Goal: Task Accomplishment & Management: Manage account settings

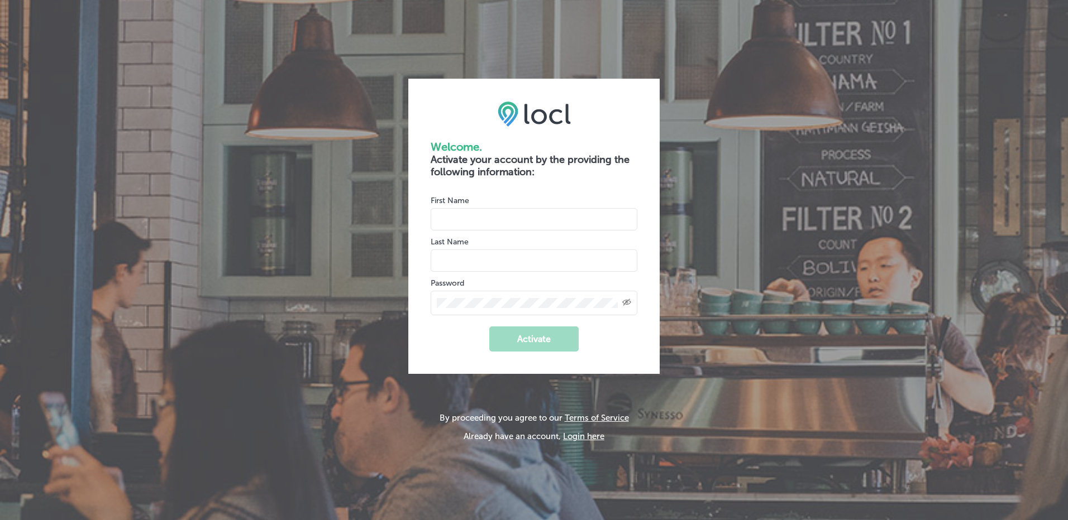
type input "elizabeth@hfore.com"
click at [577, 436] on button "Login here" at bounding box center [583, 437] width 41 height 10
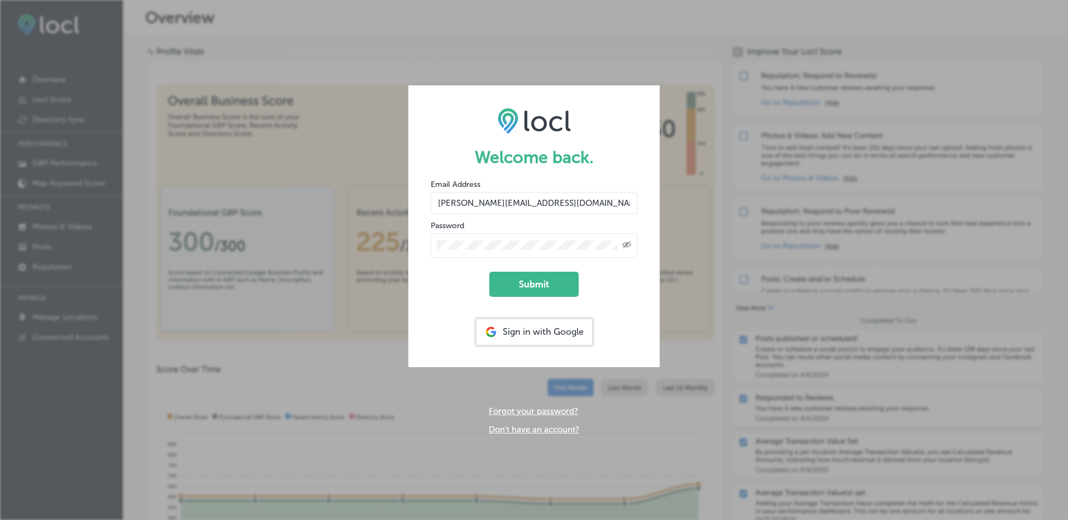
drag, startPoint x: 473, startPoint y: 200, endPoint x: 431, endPoint y: 198, distance: 42.5
click at [431, 198] on input "elizabeth@hfore.com" at bounding box center [534, 203] width 207 height 22
type input "[EMAIL_ADDRESS][DOMAIN_NAME]"
click at [629, 246] on icon "Toggle password visibility" at bounding box center [626, 244] width 9 height 7
click at [409, 244] on form "Welcome back. Email Address finance@hfore.com Password Submit Sign in with Goog…" at bounding box center [533, 225] width 251 height 281
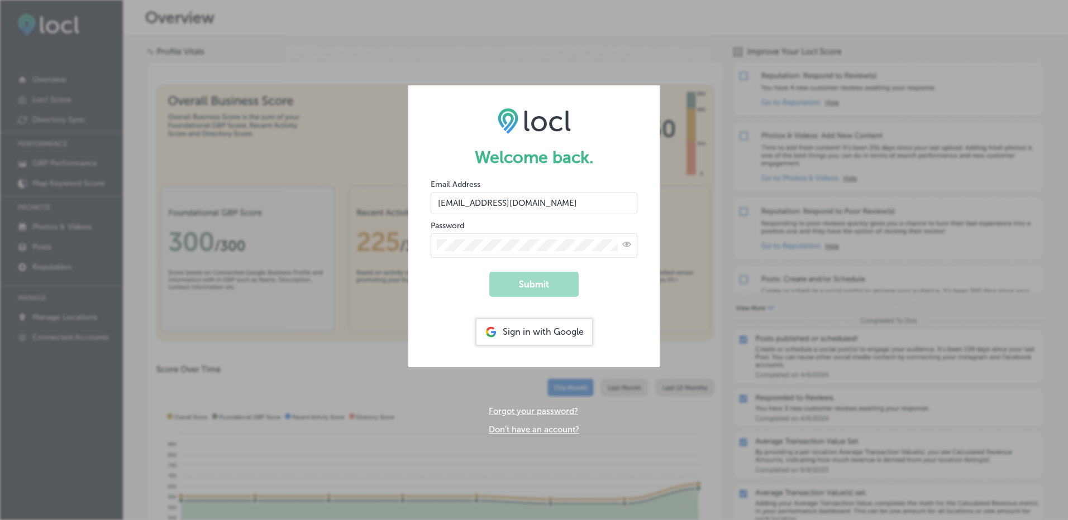
click at [437, 287] on form "Welcome back. Email Address finance@hfore.com Password Submit Sign in with Goog…" at bounding box center [533, 225] width 251 height 281
click at [524, 412] on link "Forgot your password?" at bounding box center [533, 412] width 89 height 10
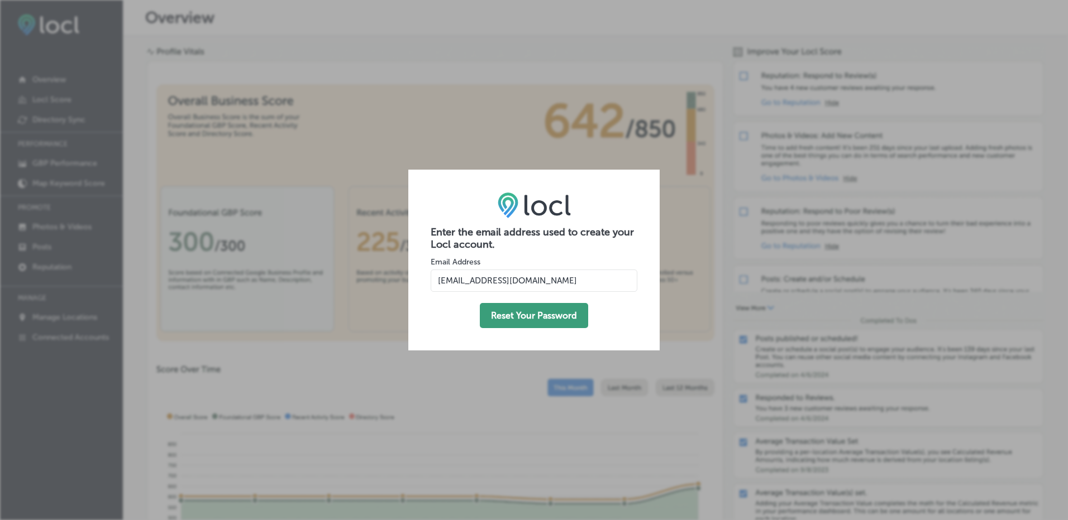
click at [536, 318] on button "Reset Your Password" at bounding box center [534, 315] width 108 height 25
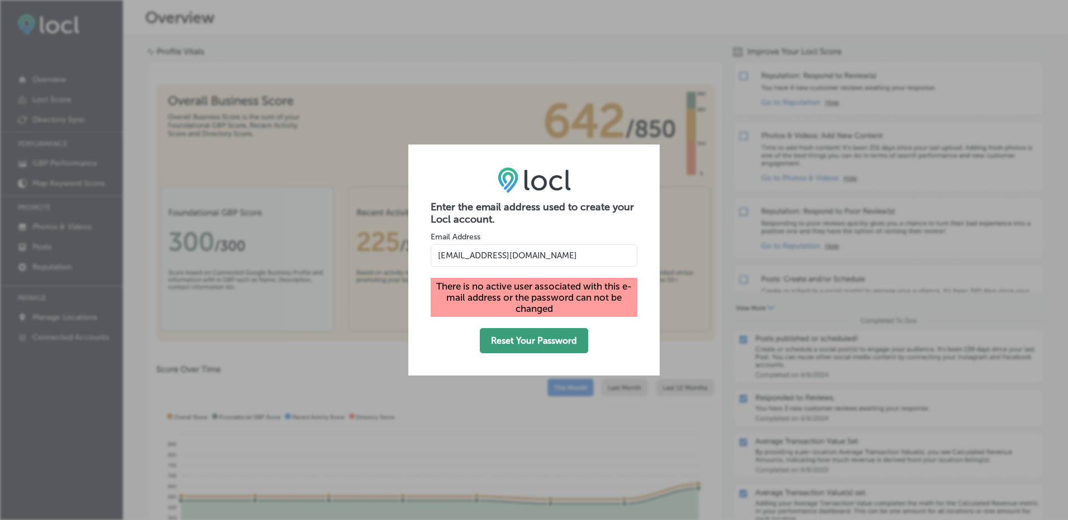
click at [537, 342] on button "Reset Your Password" at bounding box center [534, 340] width 108 height 25
click at [689, 35] on div "Enter the email address used to create your Locl account. Email Address finance…" at bounding box center [534, 260] width 1068 height 520
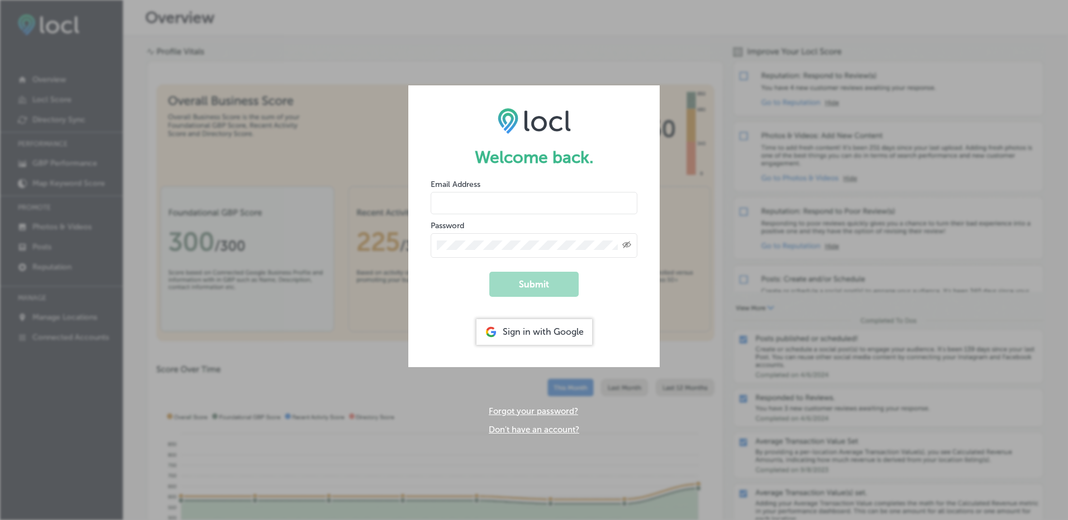
type input "elizabeth@hfore.com"
click at [543, 287] on button "Submit" at bounding box center [533, 284] width 89 height 25
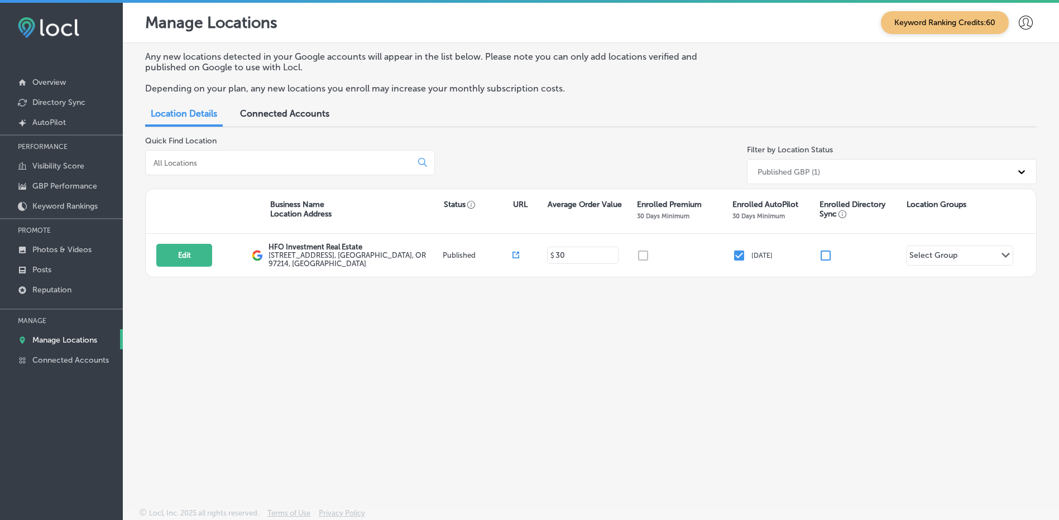
click at [1030, 23] on icon at bounding box center [1026, 23] width 14 height 14
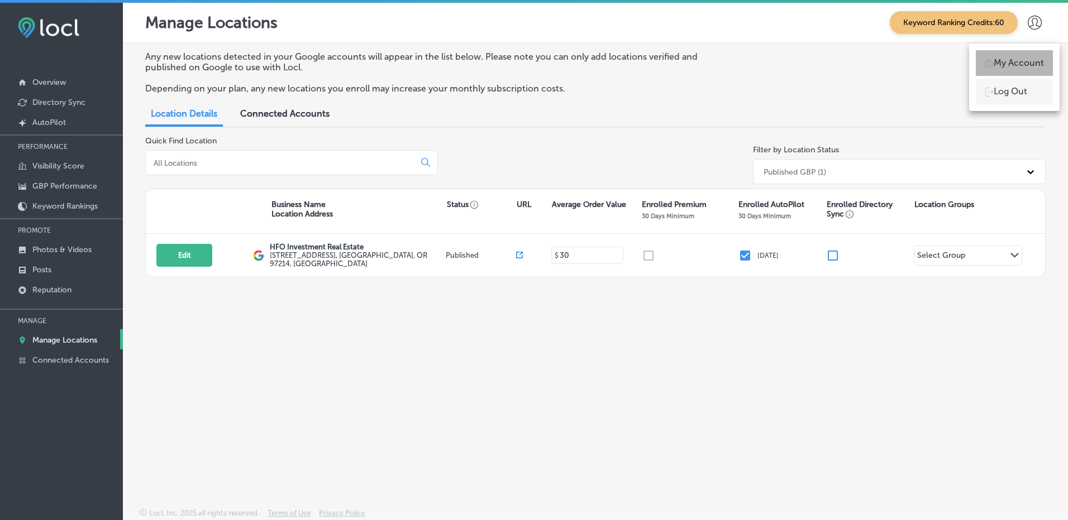
click at [1018, 62] on p "My Account" at bounding box center [1018, 62] width 50 height 13
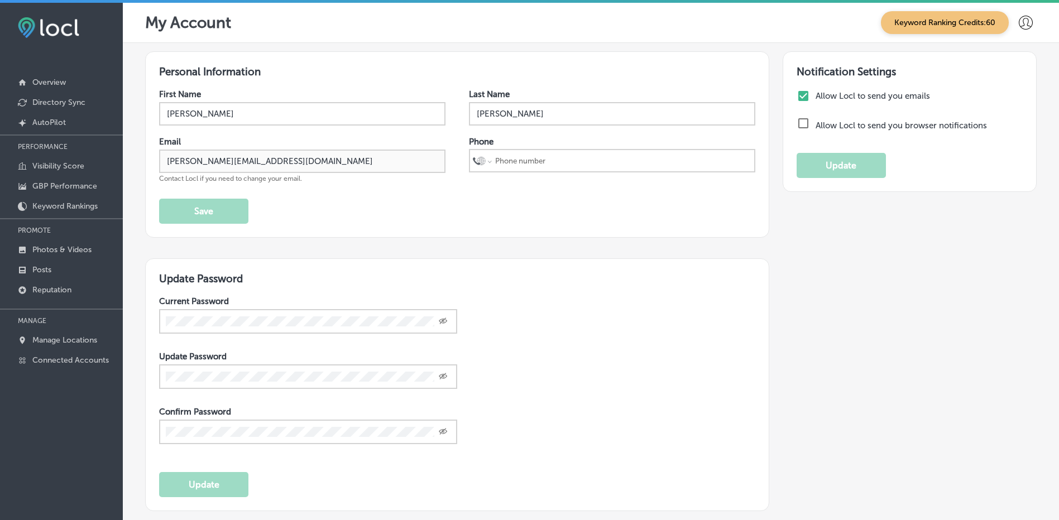
select select "US"
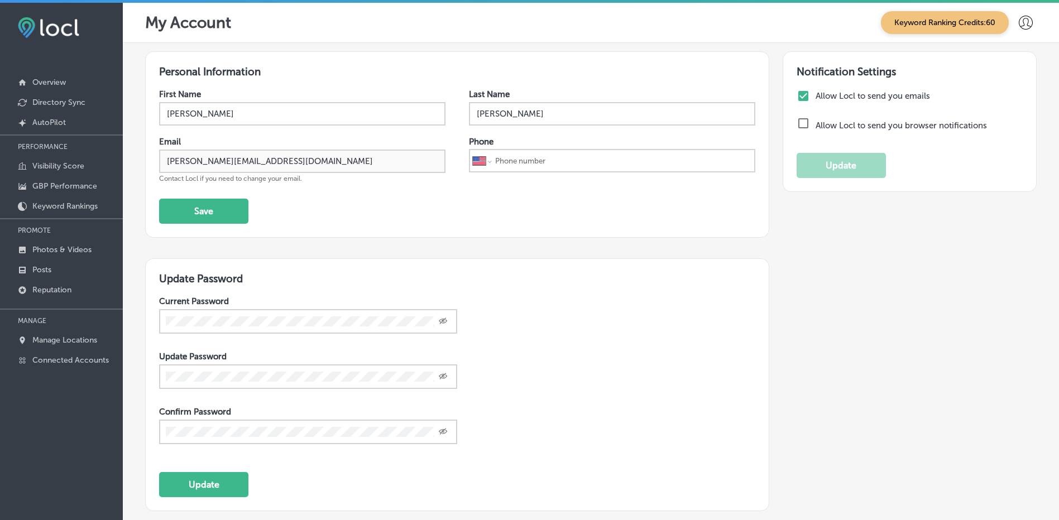
click at [440, 322] on icon "Toggle password visibility" at bounding box center [443, 321] width 9 height 7
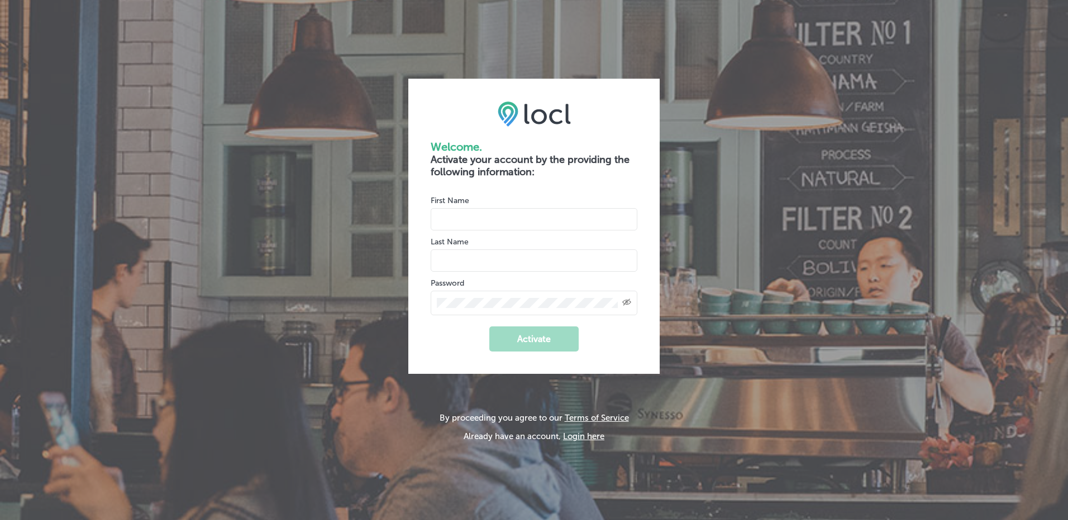
type input "elizabeth@hfore.com"
click at [476, 216] on input "name" at bounding box center [534, 219] width 207 height 22
click at [552, 174] on h2 "Activate your account by the providing the following information:" at bounding box center [534, 166] width 207 height 25
drag, startPoint x: 533, startPoint y: 257, endPoint x: 400, endPoint y: 255, distance: 133.5
click at [399, 257] on div "Welcome. Activate your account by the providing the following information: Firs…" at bounding box center [534, 260] width 1068 height 520
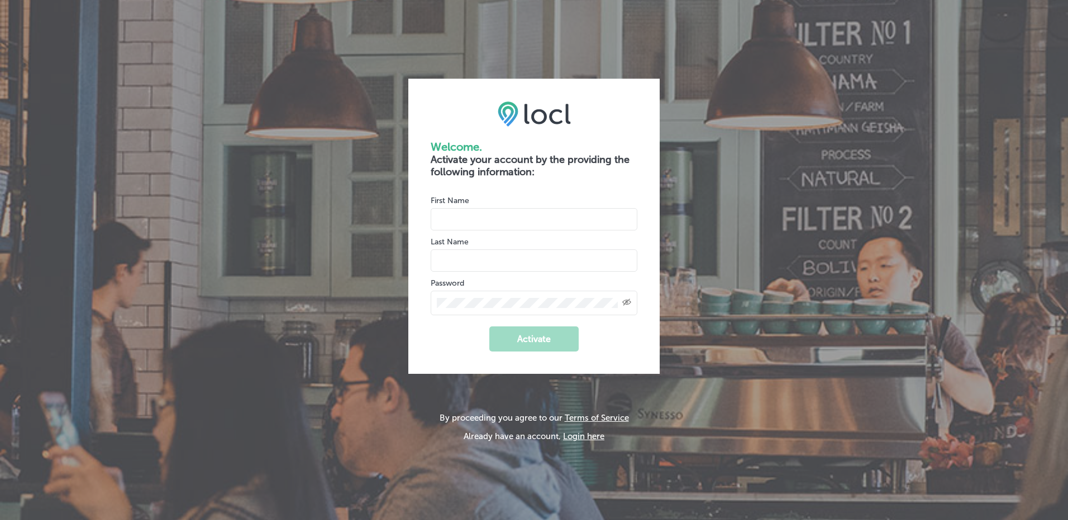
click at [450, 211] on input "name" at bounding box center [534, 219] width 207 height 22
type input "HFO"
click at [451, 261] on input "name" at bounding box center [534, 261] width 207 height 22
type input "Finance"
click at [629, 302] on icon "Created with Sketch." at bounding box center [626, 302] width 9 height 7
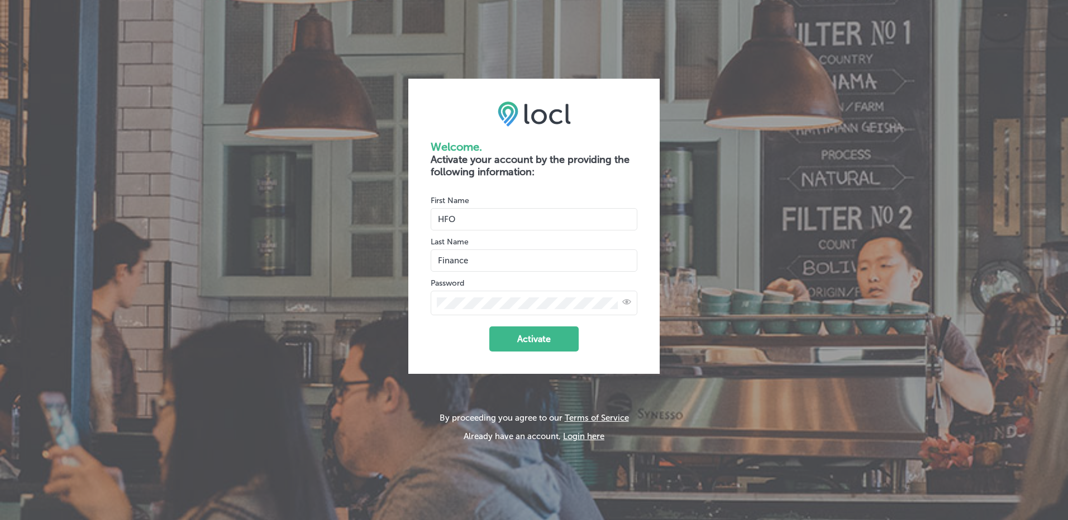
click at [323, 289] on div "Welcome. Activate your account by the providing the following information: Firs…" at bounding box center [534, 260] width 1068 height 520
click at [441, 336] on form "Welcome. Activate your account by the providing the following information: Firs…" at bounding box center [534, 246] width 207 height 212
click at [541, 337] on button "Activate" at bounding box center [533, 339] width 89 height 25
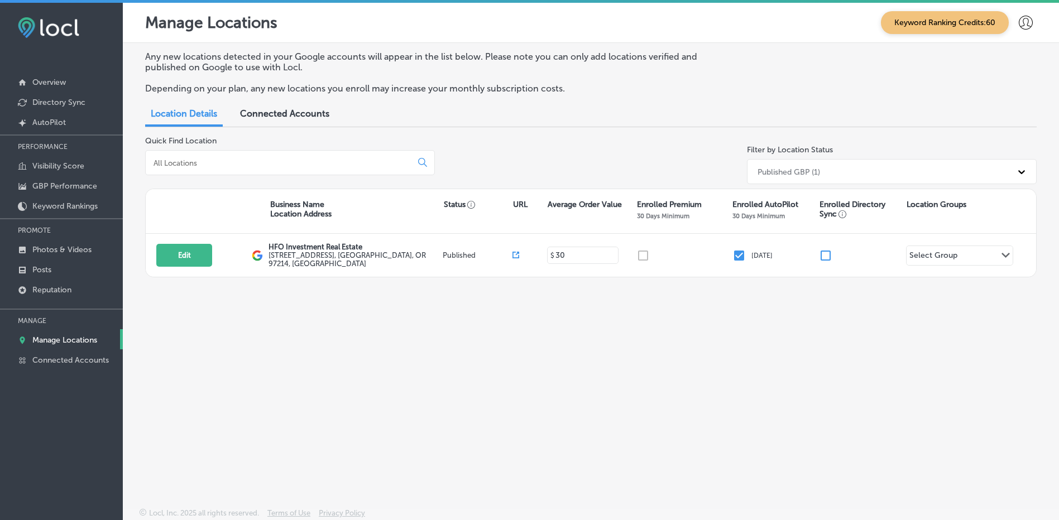
click at [1023, 23] on icon at bounding box center [1026, 23] width 14 height 14
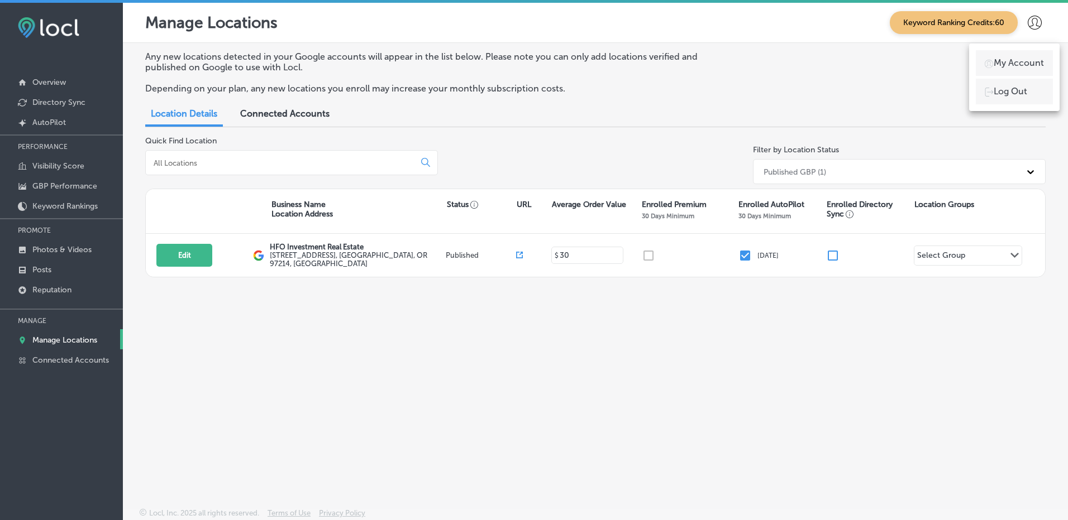
click at [1012, 63] on p "My Account" at bounding box center [1018, 62] width 50 height 13
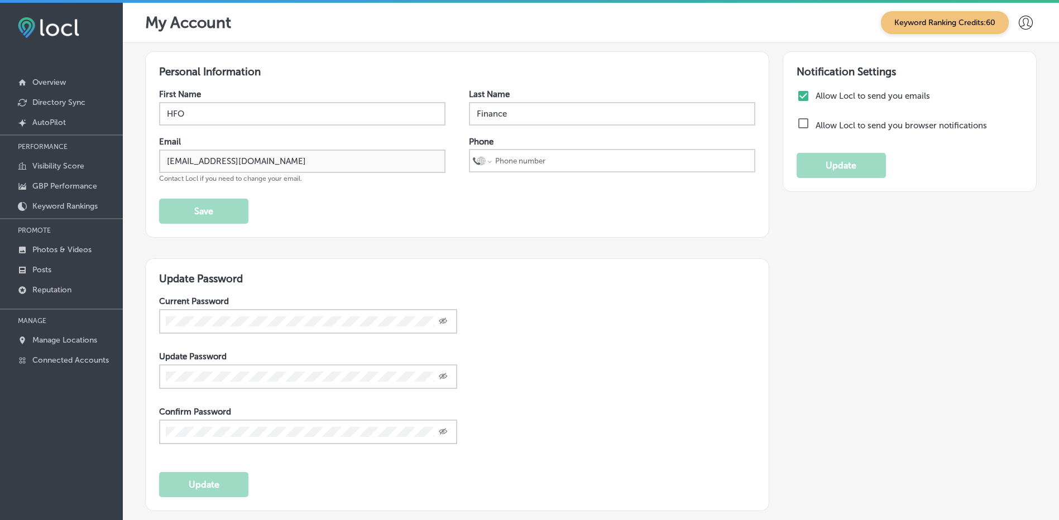
select select "US"
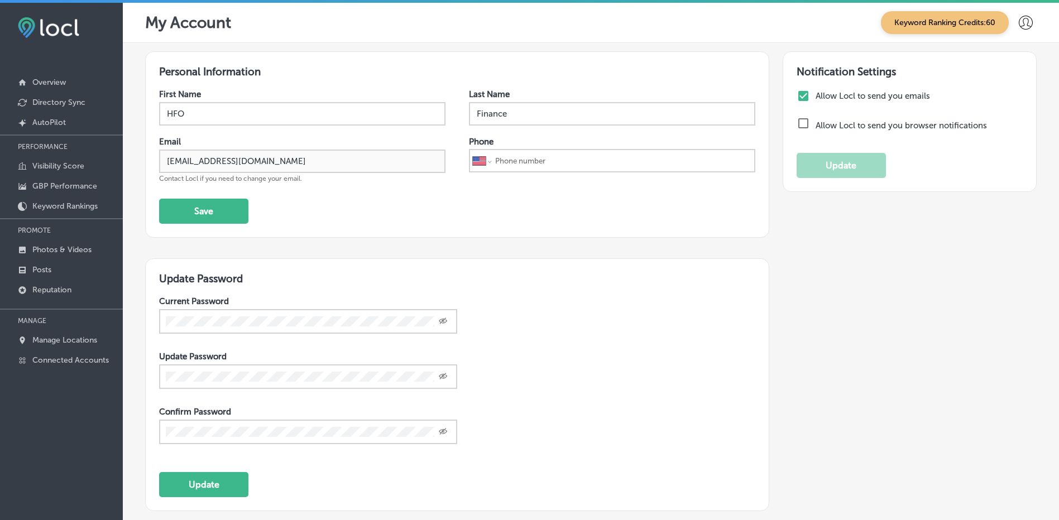
click at [445, 324] on icon "Created with Sketch." at bounding box center [443, 321] width 9 height 7
click at [148, 320] on div "Update Password Current Password Update Password Created with Sketch. Confirm P…" at bounding box center [457, 386] width 624 height 254
click at [444, 372] on div "Created with Sketch." at bounding box center [443, 376] width 9 height 9
click at [133, 385] on div "Personal Information First Name HFO Last Name Finance Email [EMAIL_ADDRESS][DOM…" at bounding box center [591, 292] width 937 height 499
click at [202, 486] on button "Update" at bounding box center [203, 486] width 89 height 25
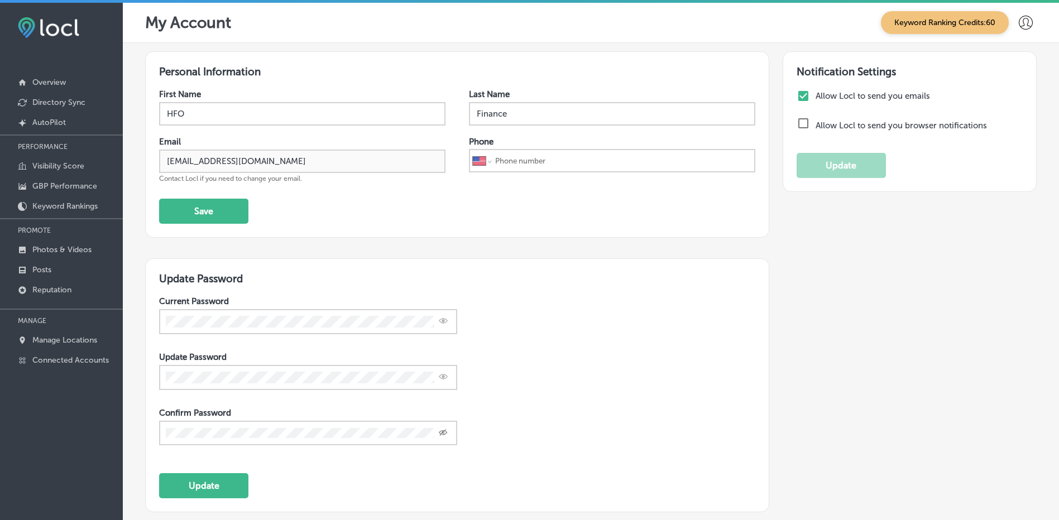
click at [293, 276] on h3 "Update Password" at bounding box center [457, 279] width 596 height 13
click at [198, 488] on button "Update" at bounding box center [203, 486] width 89 height 25
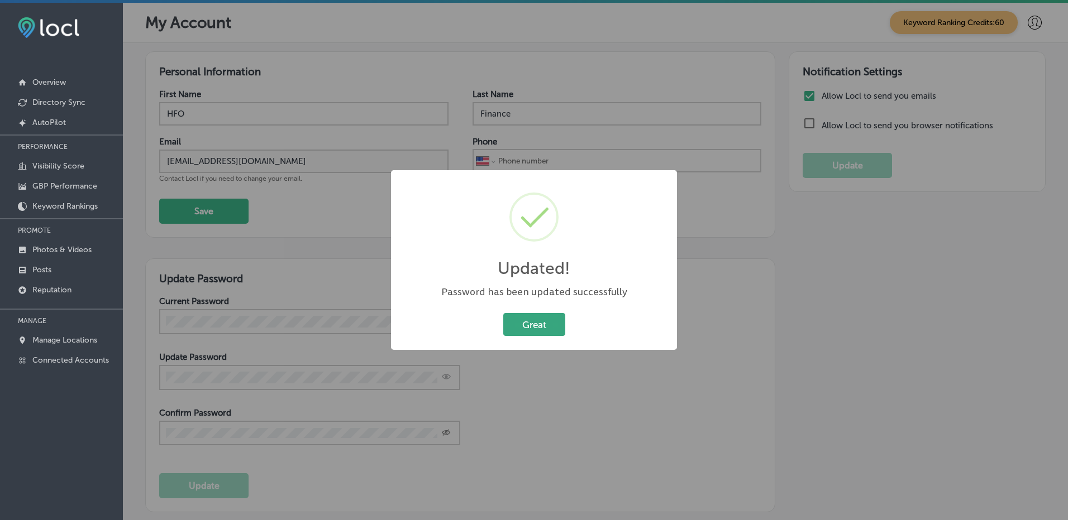
click at [534, 325] on button "Great" at bounding box center [534, 324] width 62 height 23
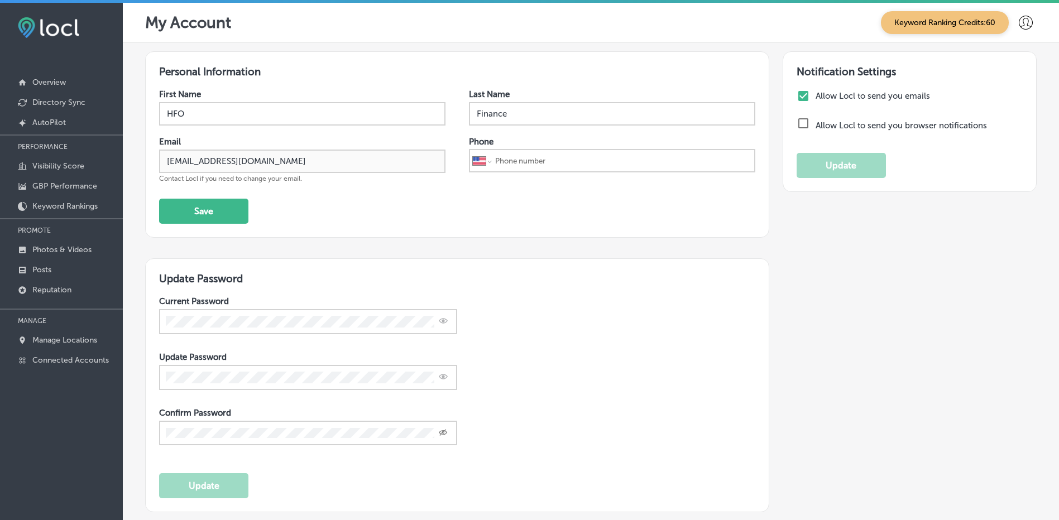
click at [1020, 25] on icon at bounding box center [1026, 23] width 14 height 14
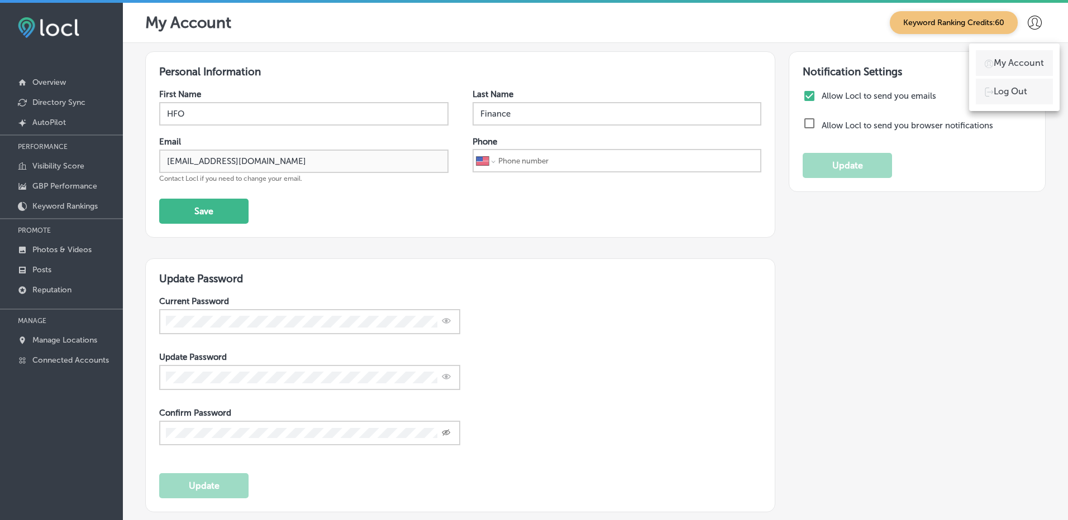
click at [1009, 64] on p "My Account" at bounding box center [1018, 62] width 50 height 13
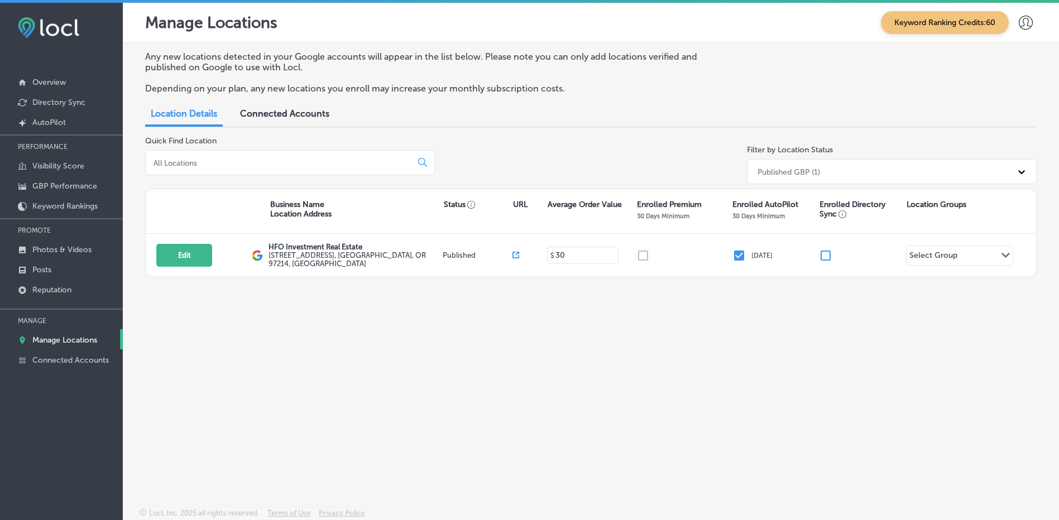
click at [1023, 28] on icon at bounding box center [1026, 23] width 14 height 14
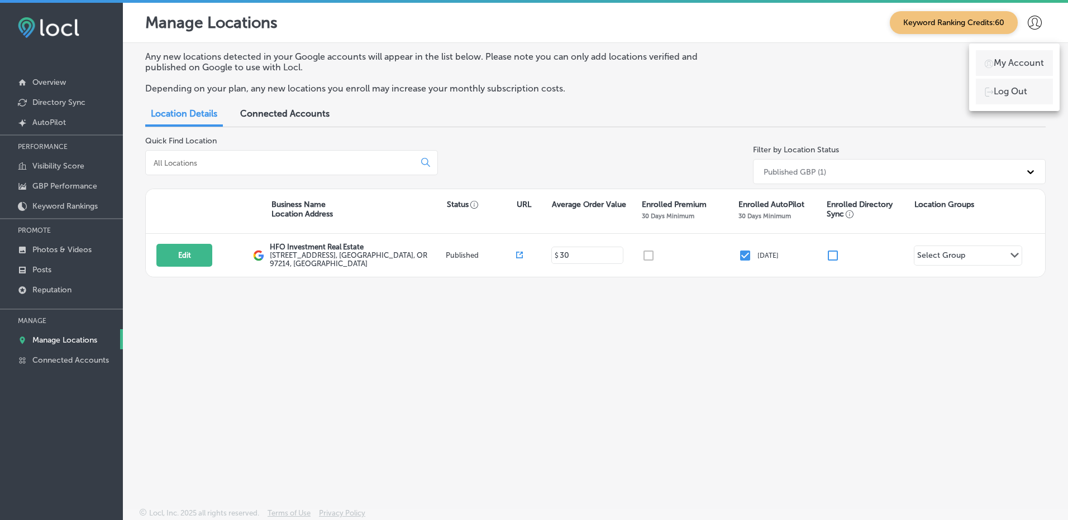
click at [1007, 90] on p "Log Out" at bounding box center [1010, 91] width 34 height 13
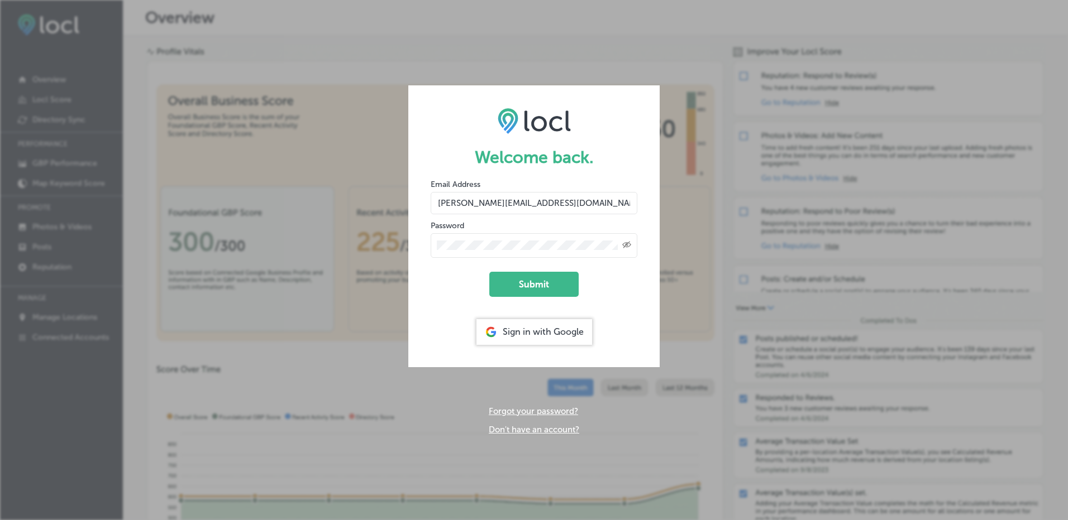
click at [627, 245] on icon "Created with Sketch." at bounding box center [626, 244] width 9 height 7
click at [472, 204] on input "elizabeth@hfore.com" at bounding box center [534, 203] width 207 height 22
drag, startPoint x: 472, startPoint y: 204, endPoint x: 433, endPoint y: 203, distance: 39.7
click at [433, 203] on input "elizabeth@hfore.com" at bounding box center [534, 203] width 207 height 22
type input "[EMAIL_ADDRESS][DOMAIN_NAME]"
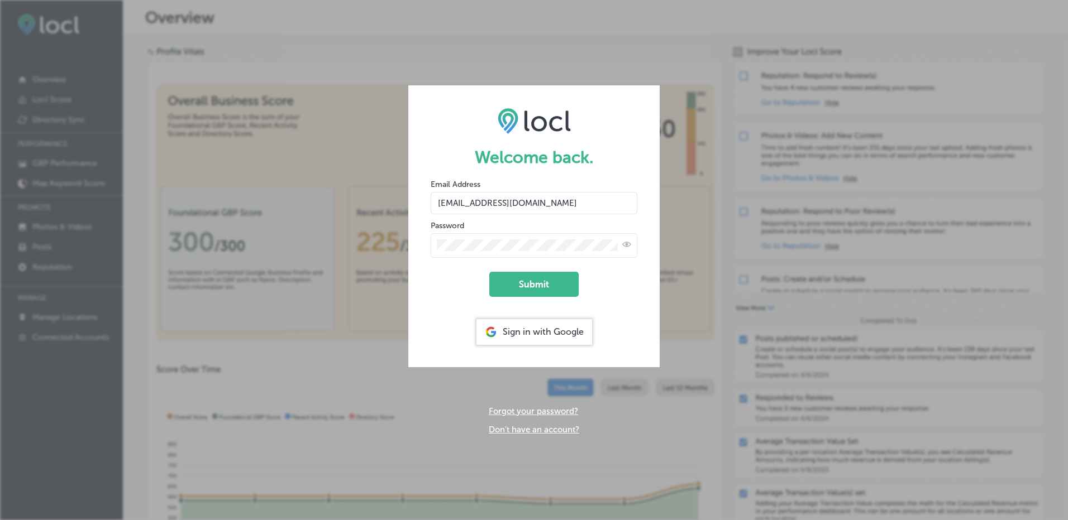
click at [426, 239] on form "Welcome back. Email Address finance@hfore.com Password Submit Sign in with Goog…" at bounding box center [533, 225] width 251 height 281
click at [489, 272] on button "Submit" at bounding box center [533, 284] width 89 height 25
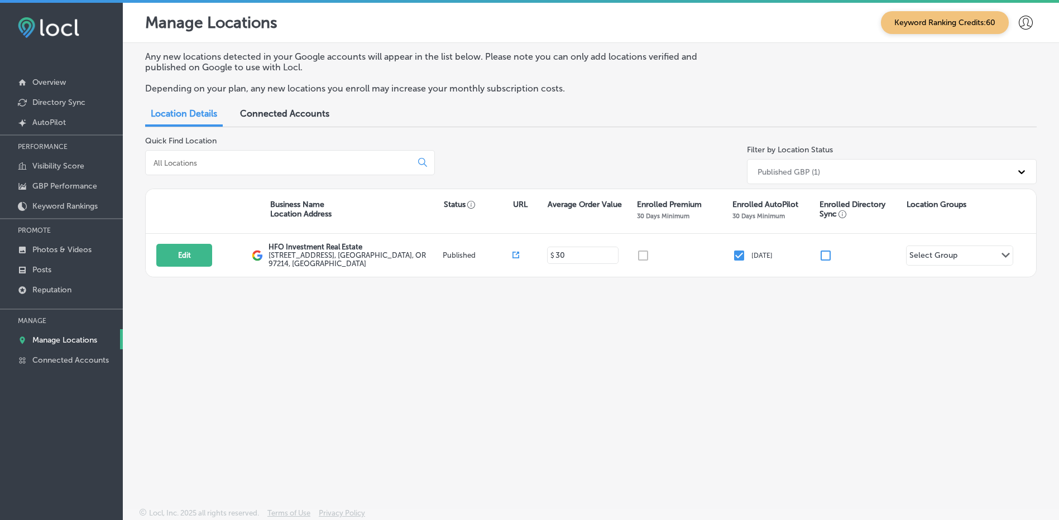
click at [1030, 20] on icon at bounding box center [1026, 23] width 14 height 14
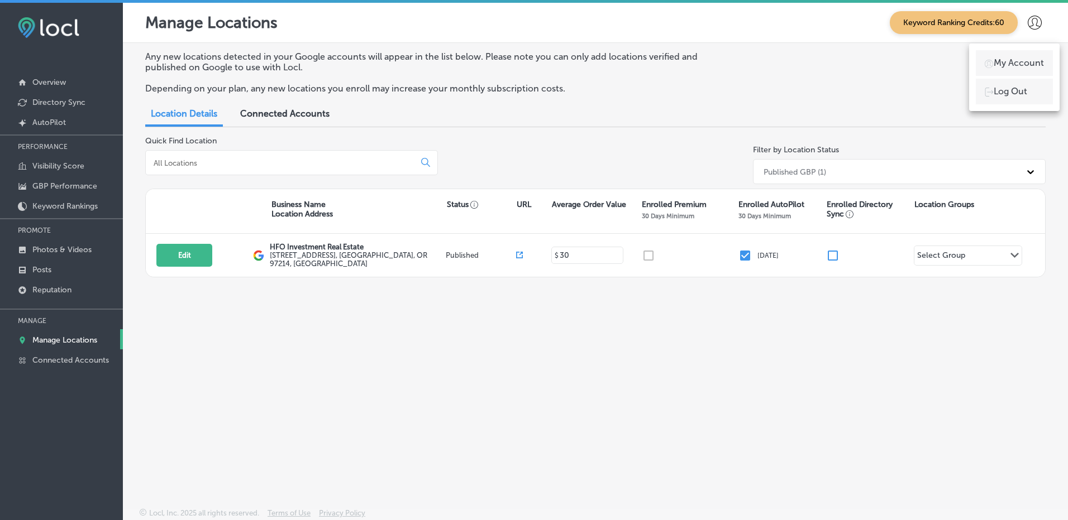
click at [1024, 61] on p "My Account" at bounding box center [1018, 62] width 50 height 13
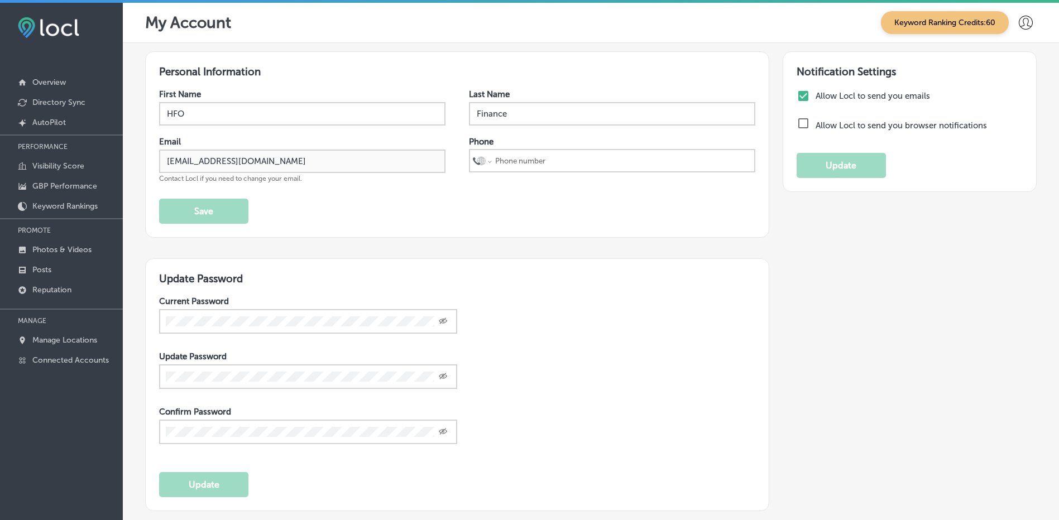
select select "US"
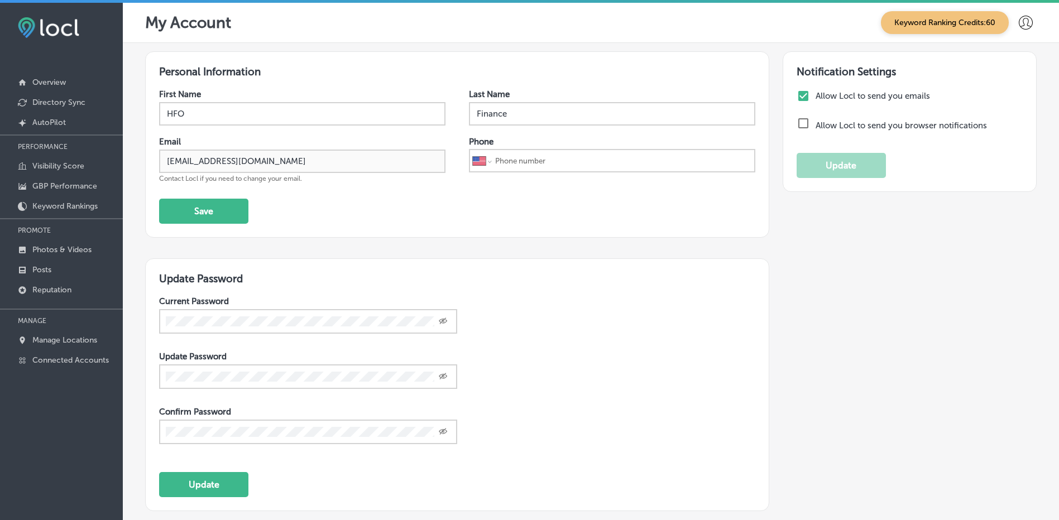
click at [445, 323] on icon "Toggle password visibility" at bounding box center [443, 321] width 9 height 7
click at [852, 302] on div "Notification Settings Allow Locl to send you emails Allow Locl to send you brow…" at bounding box center [903, 292] width 267 height 482
click at [45, 80] on p "Overview" at bounding box center [49, 82] width 34 height 9
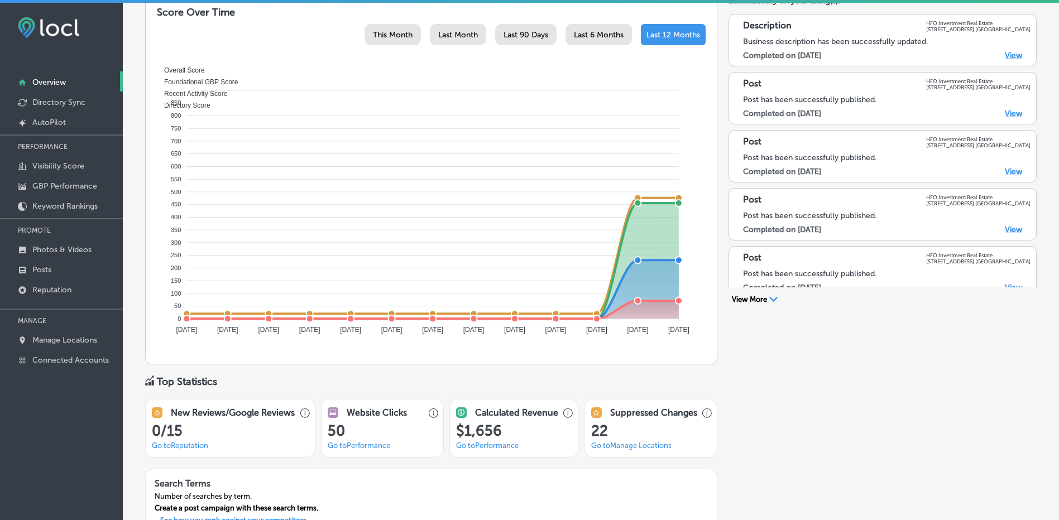
scroll to position [746, 0]
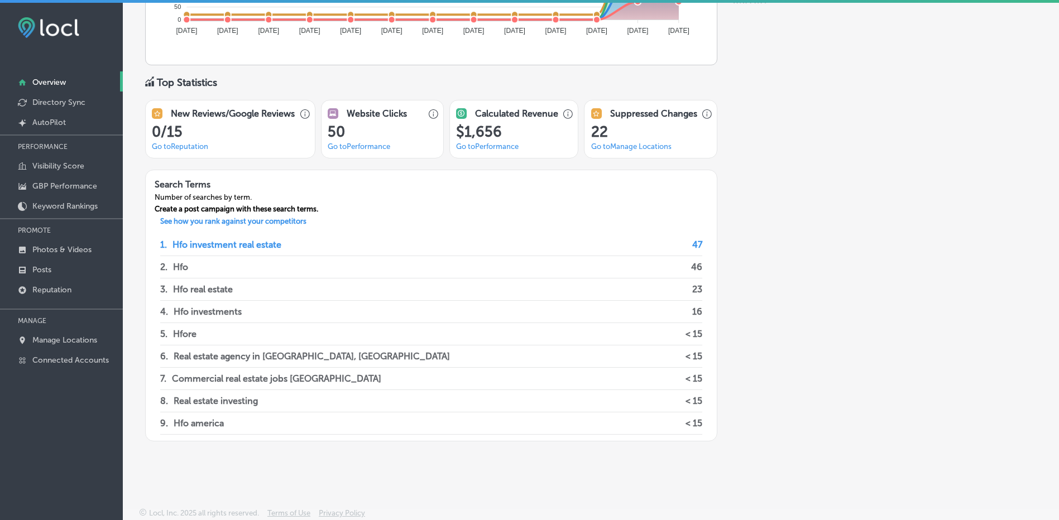
click at [46, 30] on img at bounding box center [48, 27] width 61 height 21
click at [52, 26] on img at bounding box center [48, 27] width 61 height 21
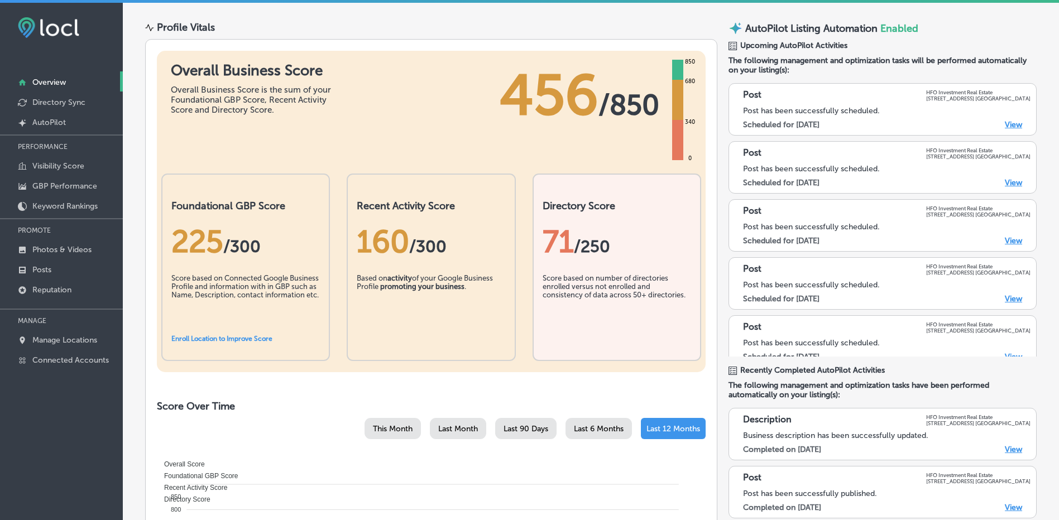
scroll to position [0, 0]
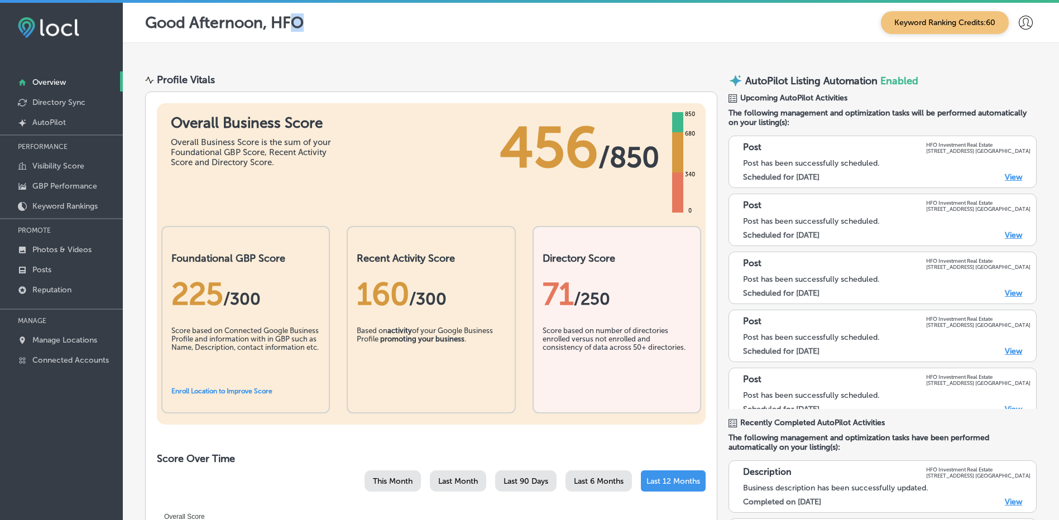
drag, startPoint x: 293, startPoint y: 22, endPoint x: 306, endPoint y: 25, distance: 13.0
click at [306, 25] on div "Good Afternoon, HFO Keyword Ranking Credits: 60" at bounding box center [591, 22] width 892 height 23
drag, startPoint x: 305, startPoint y: 23, endPoint x: 136, endPoint y: 32, distance: 170.0
click at [136, 32] on div "Good Afternoon, HFO Keyword Ranking Credits: 60" at bounding box center [591, 23] width 937 height 40
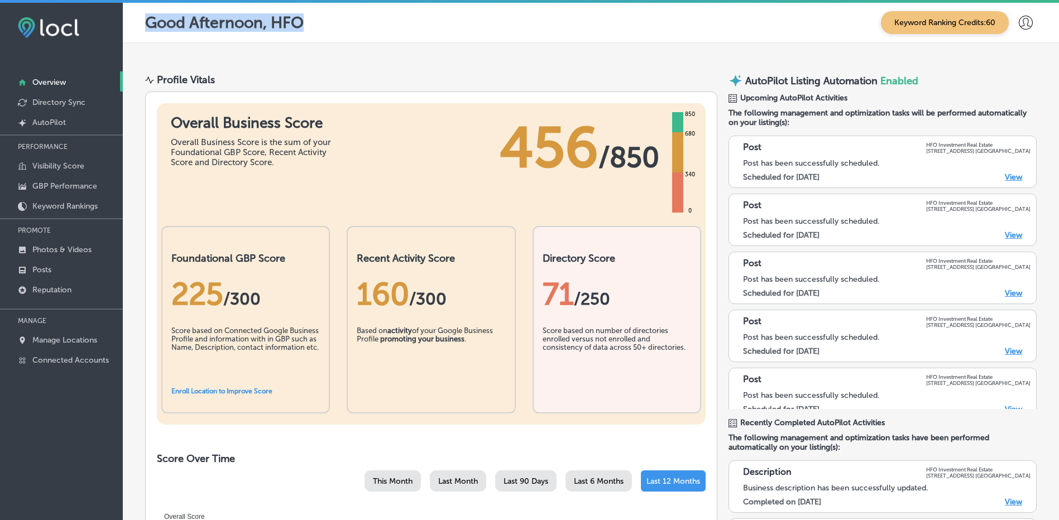
drag, startPoint x: 136, startPoint y: 32, endPoint x: 141, endPoint y: 25, distance: 8.8
click at [141, 25] on div "Good Afternoon, HFO Keyword Ranking Credits: 60" at bounding box center [591, 23] width 937 height 40
drag, startPoint x: 146, startPoint y: 18, endPoint x: 305, endPoint y: 21, distance: 158.6
click at [305, 21] on div "Good Afternoon, HFO Keyword Ranking Credits: 60" at bounding box center [591, 22] width 892 height 23
click at [304, 21] on p "Good Afternoon, HFO" at bounding box center [224, 22] width 159 height 18
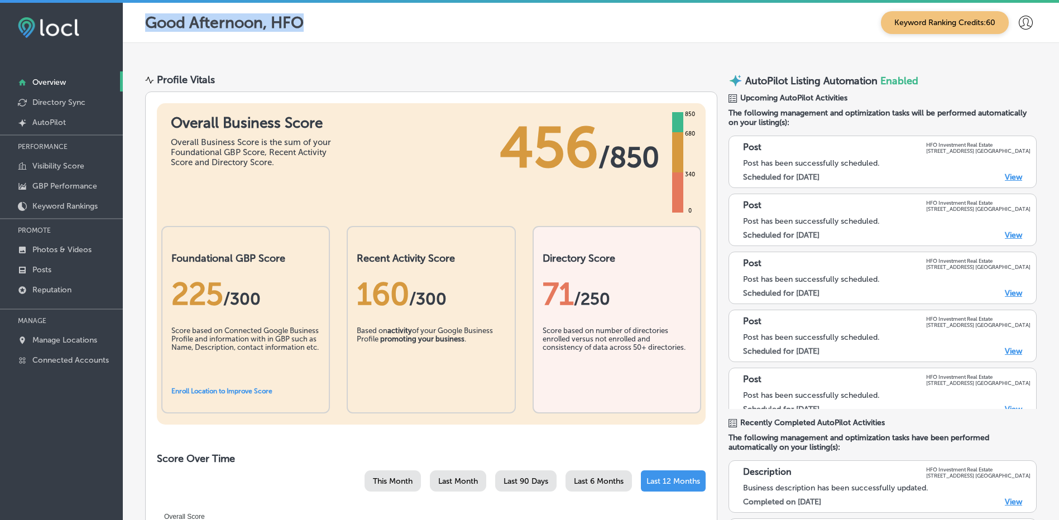
drag, startPoint x: 304, startPoint y: 22, endPoint x: 142, endPoint y: 27, distance: 162.0
click at [141, 28] on div "Good Afternoon, HFO Keyword Ranking Credits: 60" at bounding box center [591, 23] width 937 height 40
drag, startPoint x: 142, startPoint y: 27, endPoint x: 198, endPoint y: 23, distance: 56.0
click at [194, 23] on p "Good Afternoon, HFO" at bounding box center [224, 22] width 159 height 18
click at [304, 21] on p "Good Afternoon, HFO" at bounding box center [224, 22] width 159 height 18
